Goal: Navigation & Orientation: Find specific page/section

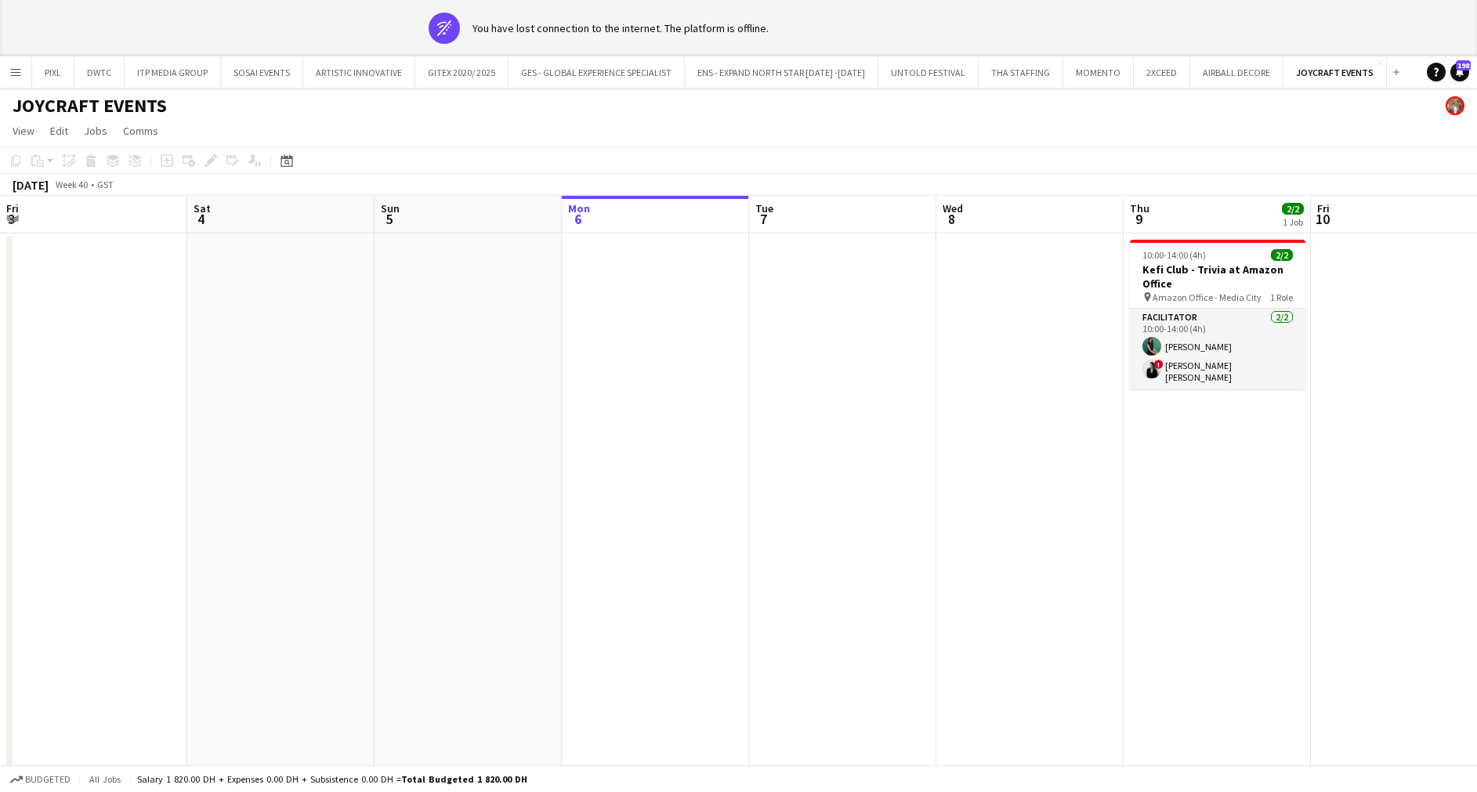
scroll to position [0, 483]
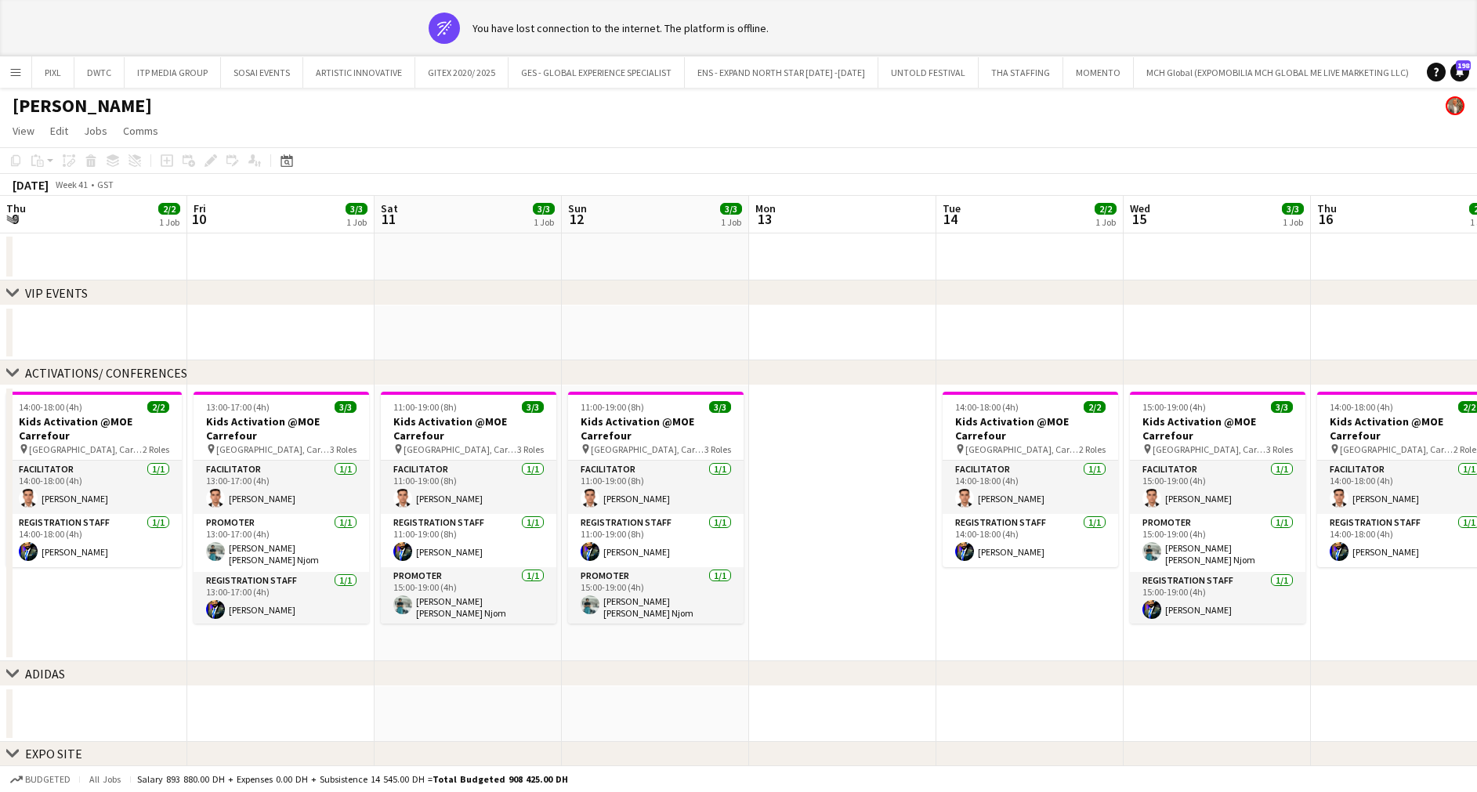
scroll to position [0, 473]
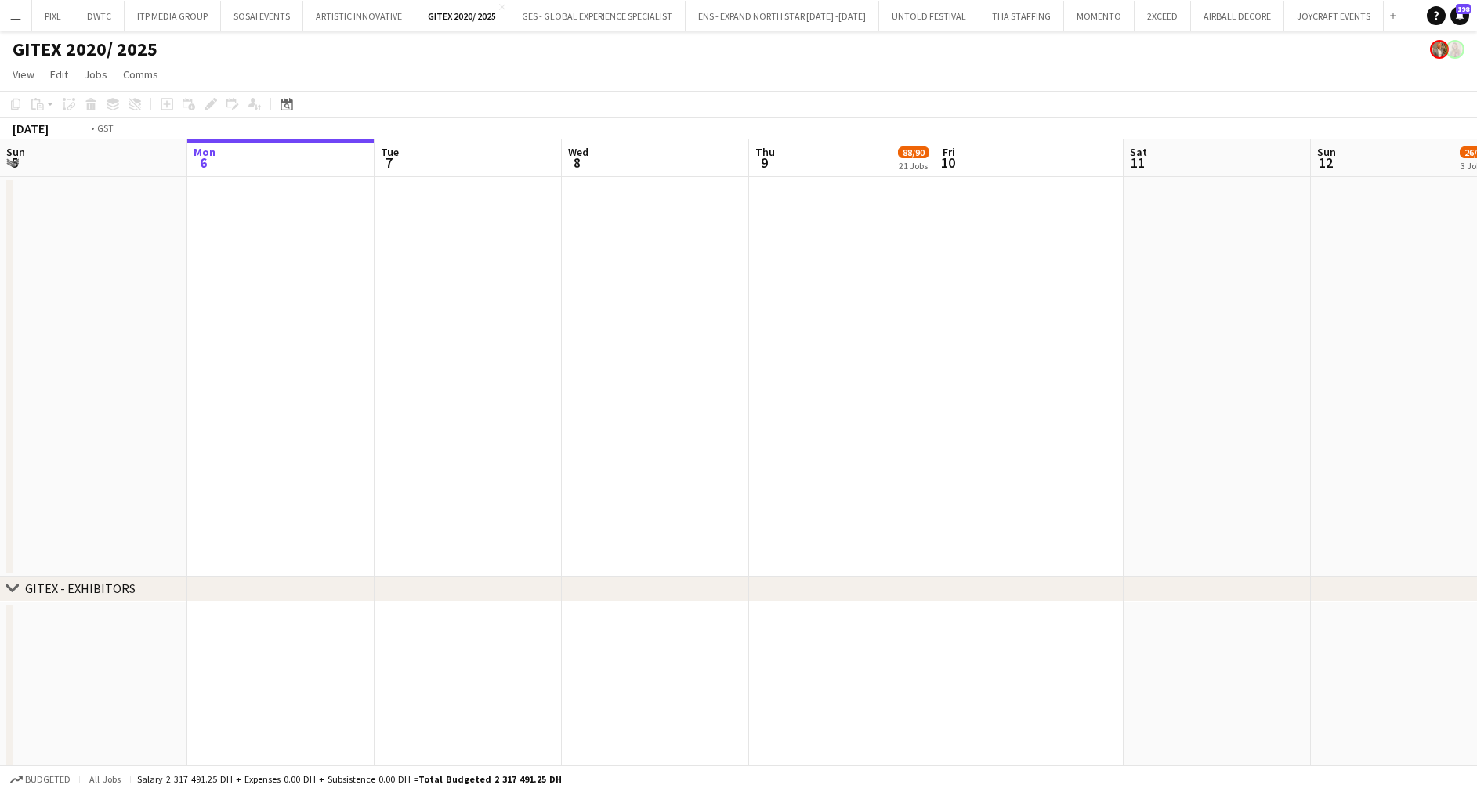
drag, startPoint x: 4, startPoint y: 401, endPoint x: 1035, endPoint y: 432, distance: 1031.8
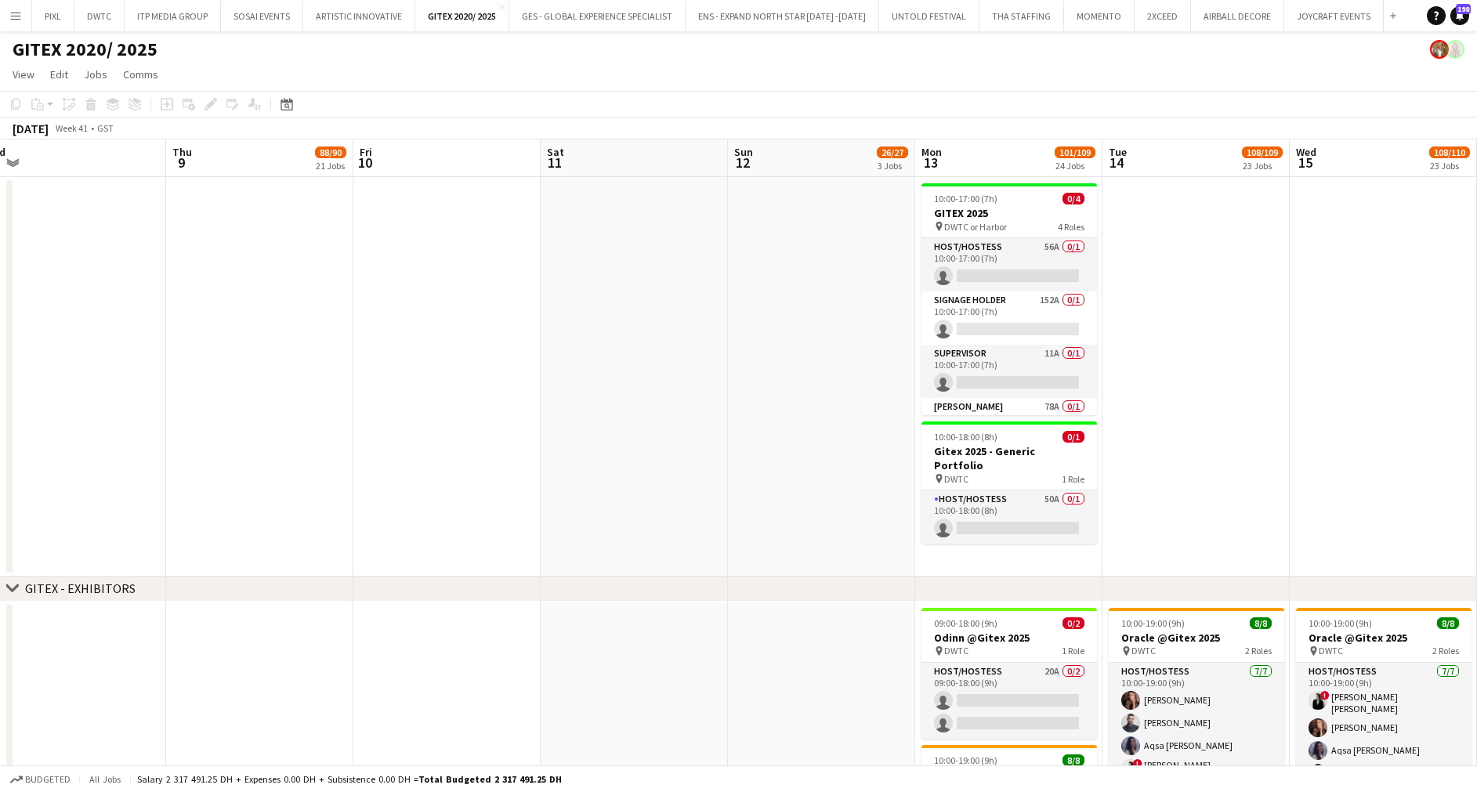
drag, startPoint x: 831, startPoint y: 304, endPoint x: 184, endPoint y: 300, distance: 646.6
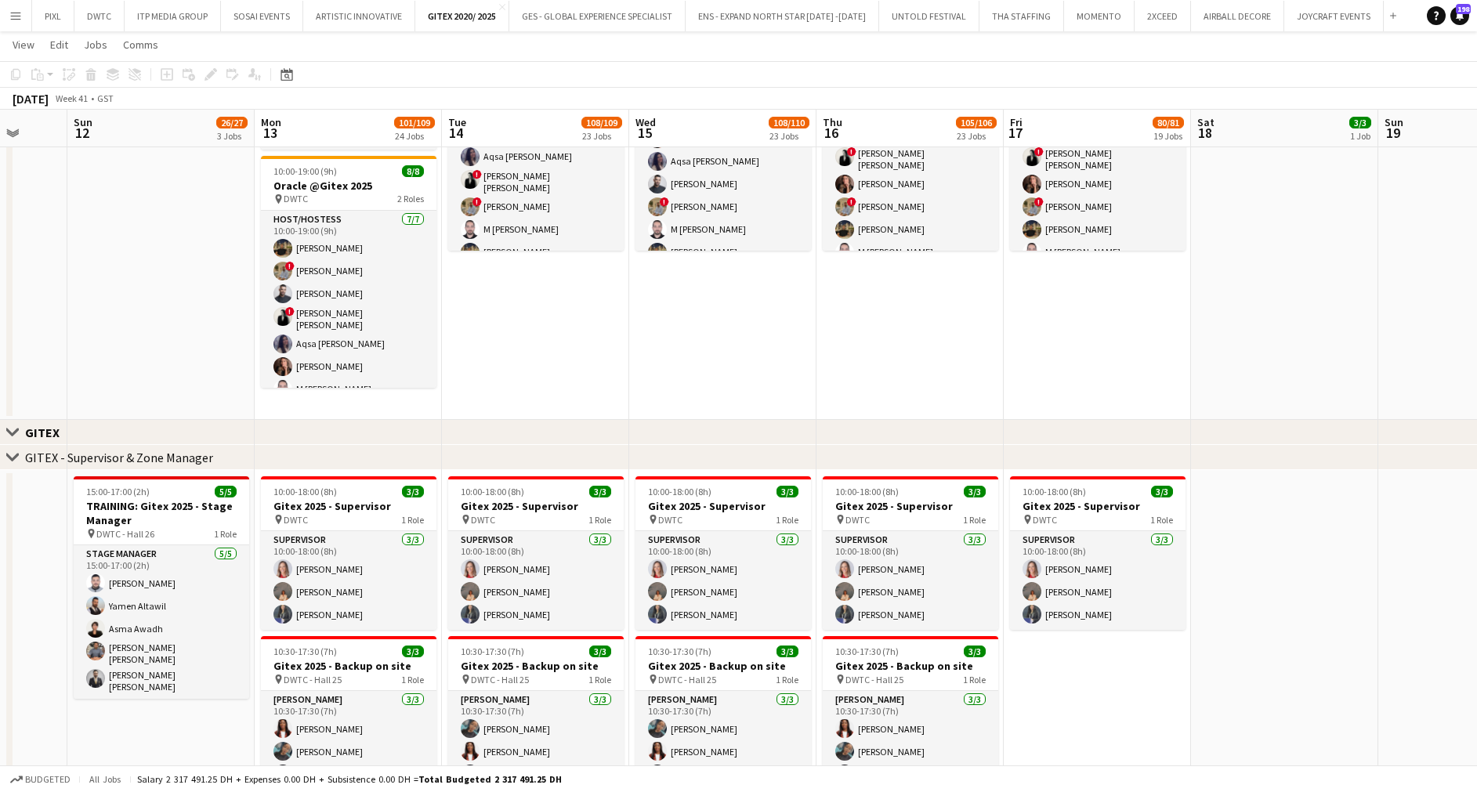
scroll to position [0, 498]
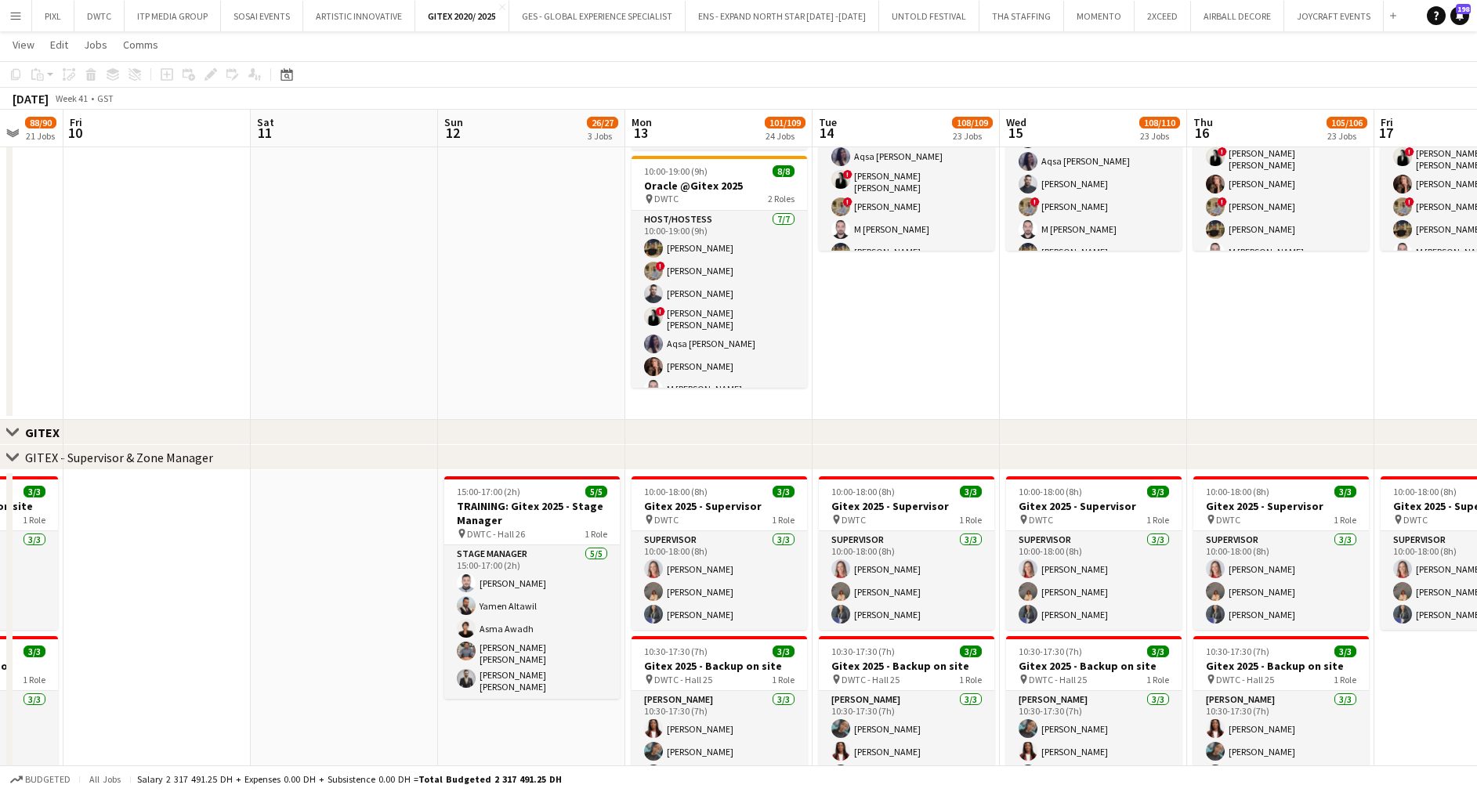
drag, startPoint x: 167, startPoint y: 339, endPoint x: 534, endPoint y: 387, distance: 370.0
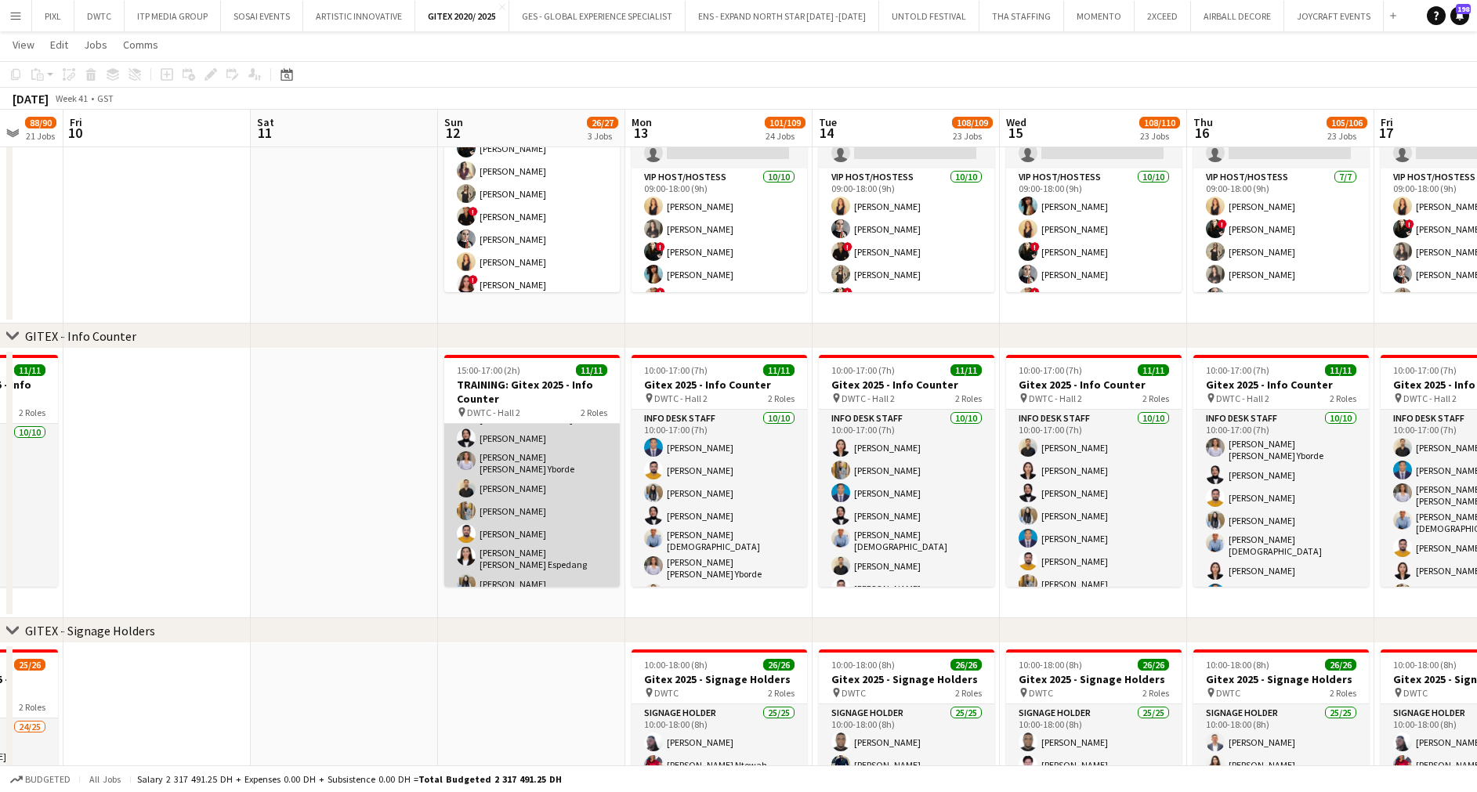
scroll to position [118, 0]
click at [530, 481] on app-card-role "Info desk staff [DATE] 15:00-17:00 (2h) [PERSON_NAME] Ofidi [PERSON_NAME] [PERS…" at bounding box center [532, 442] width 176 height 272
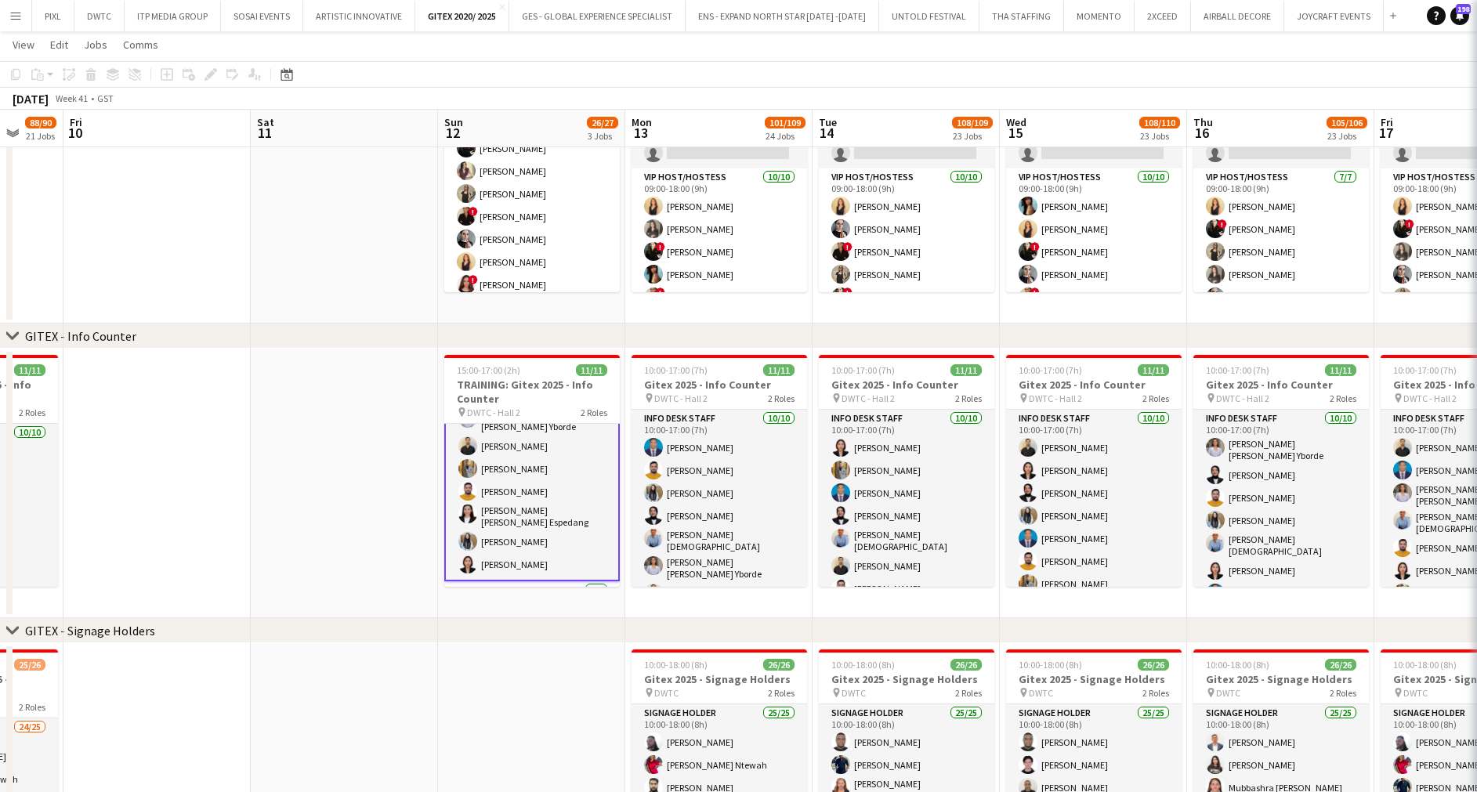
scroll to position [119, 0]
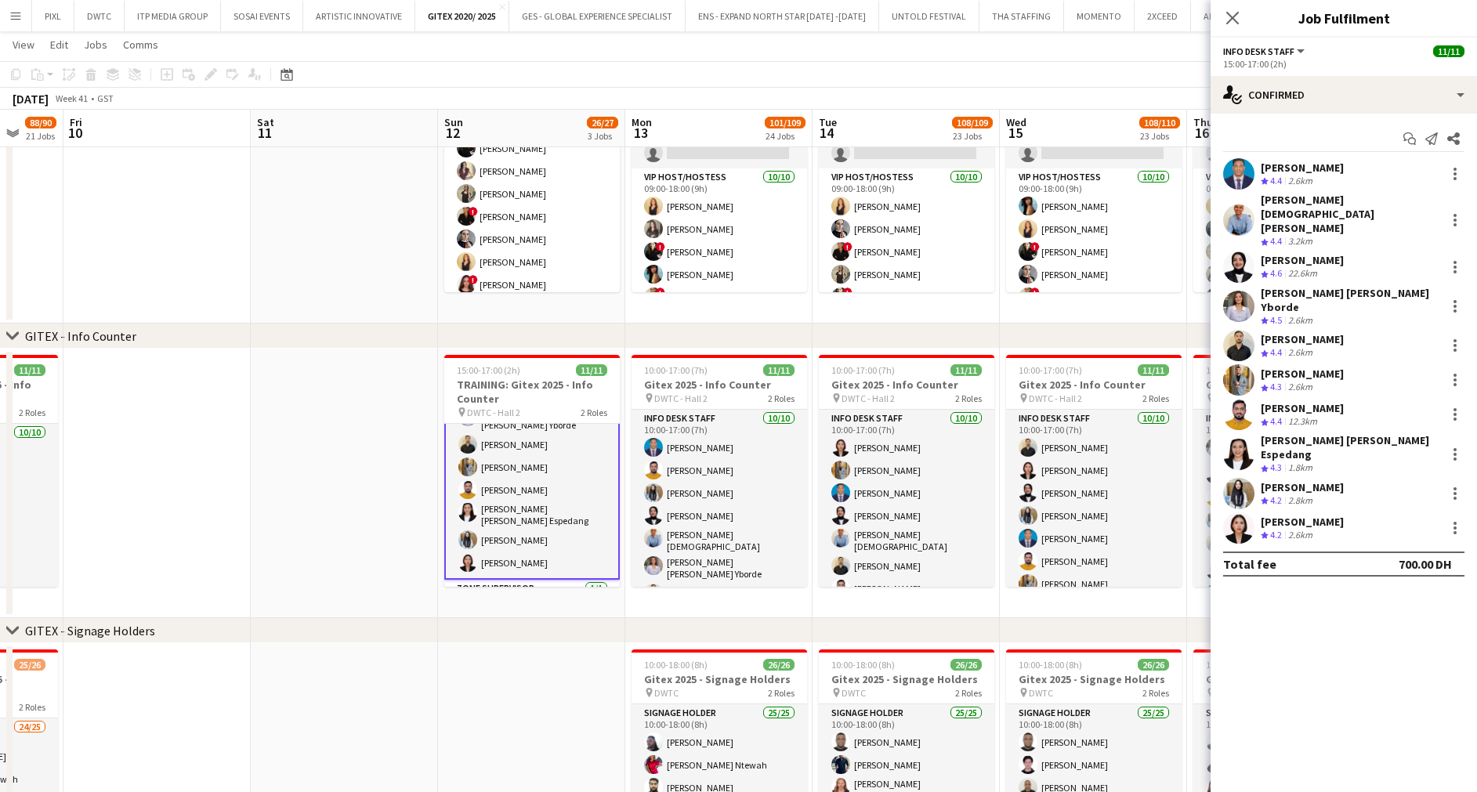
click at [333, 184] on app-date-cell at bounding box center [344, 189] width 187 height 270
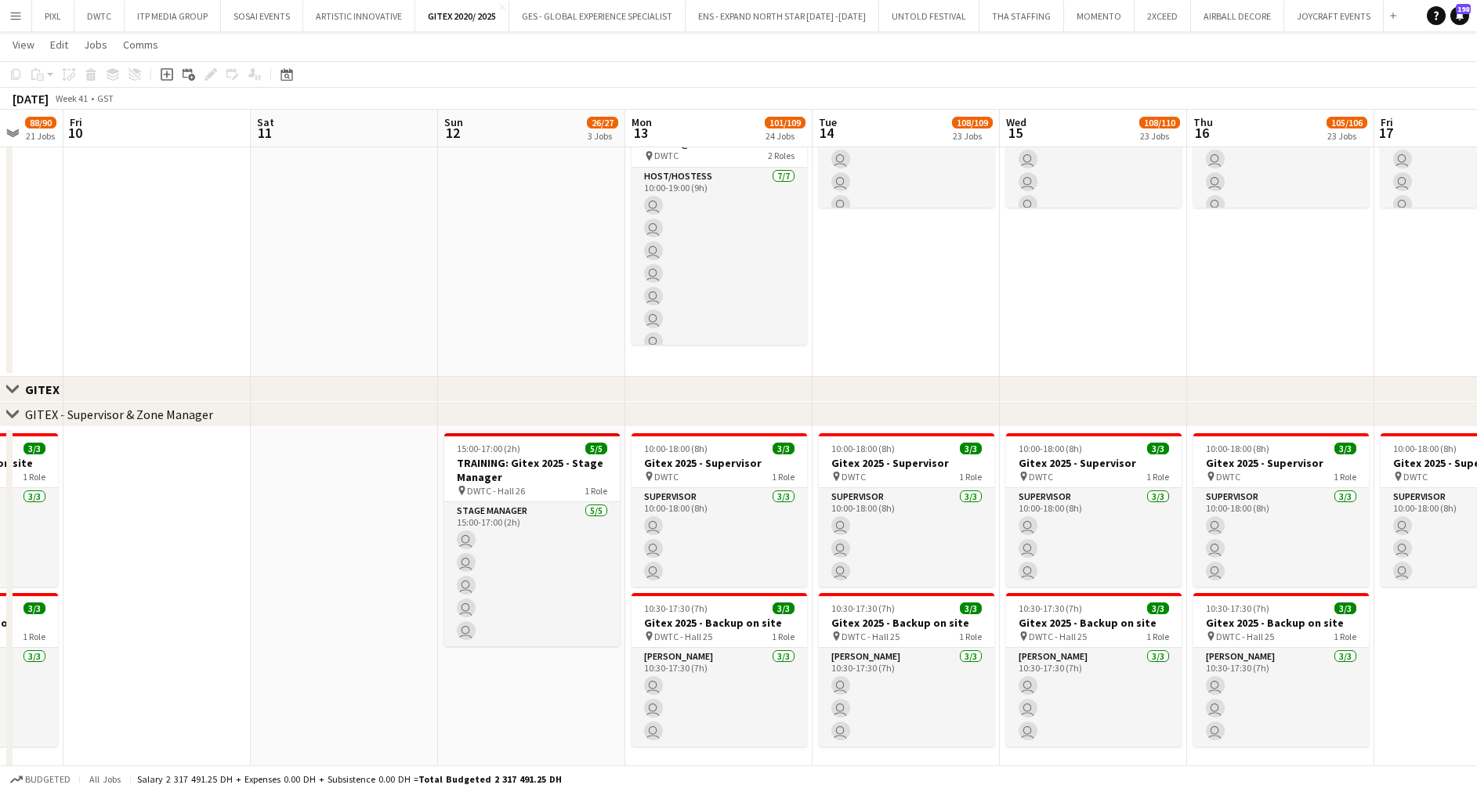
scroll to position [2124, 0]
